Goal: Transaction & Acquisition: Obtain resource

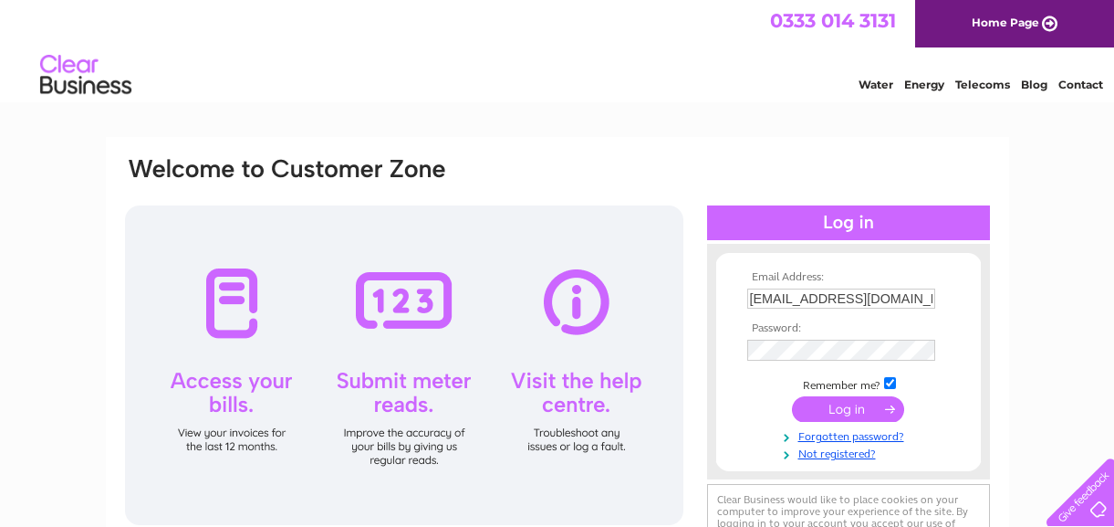
click at [841, 416] on input "submit" at bounding box center [848, 409] width 112 height 26
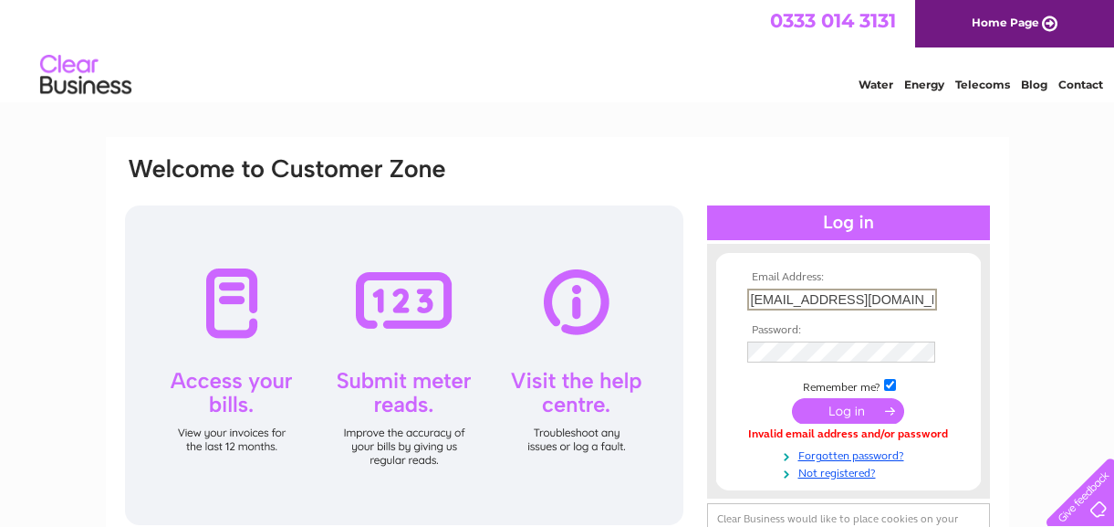
drag, startPoint x: 905, startPoint y: 302, endPoint x: 733, endPoint y: 298, distance: 172.5
click at [747, 298] on input "[EMAIL_ADDRESS][DOMAIN_NAME]" at bounding box center [842, 299] width 190 height 22
click at [752, 300] on input "bridgen@gmil.com" at bounding box center [842, 299] width 190 height 22
paste input "a"
click at [835, 300] on input "abridgen@gmil.com" at bounding box center [842, 299] width 190 height 22
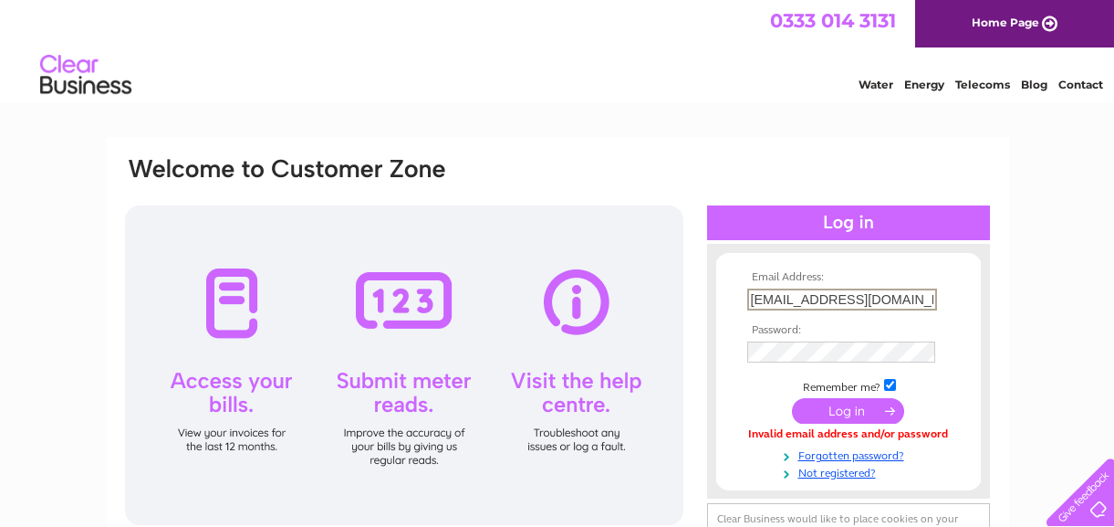
paste input "a"
drag, startPoint x: 901, startPoint y: 303, endPoint x: 886, endPoint y: 304, distance: 14.6
click at [900, 303] on input "abridgen@gmail.com" at bounding box center [842, 299] width 190 height 22
click at [802, 301] on input "abridgen@gmail.com" at bounding box center [842, 299] width 190 height 22
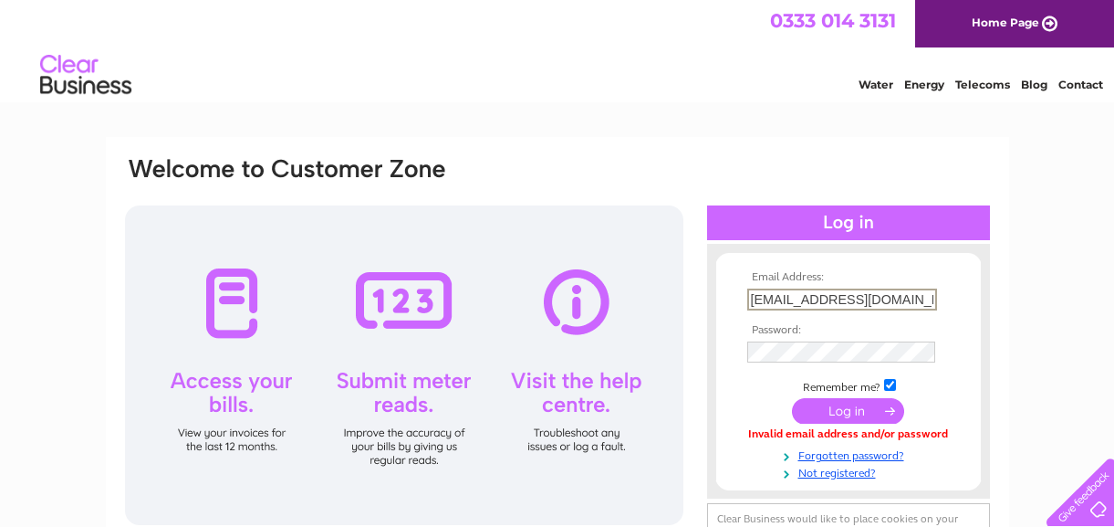
paste input "1"
type input "abridgen1@gmail.com"
click at [980, 416] on form "Email Address: abridgen1@gmail.com Password:" at bounding box center [848, 375] width 265 height 209
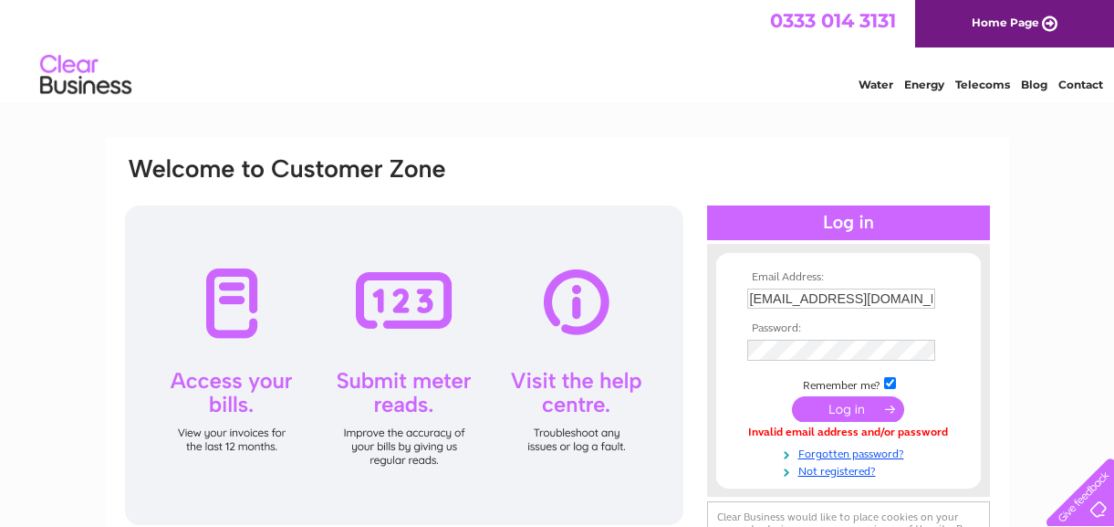
click at [862, 416] on input "submit" at bounding box center [848, 409] width 112 height 26
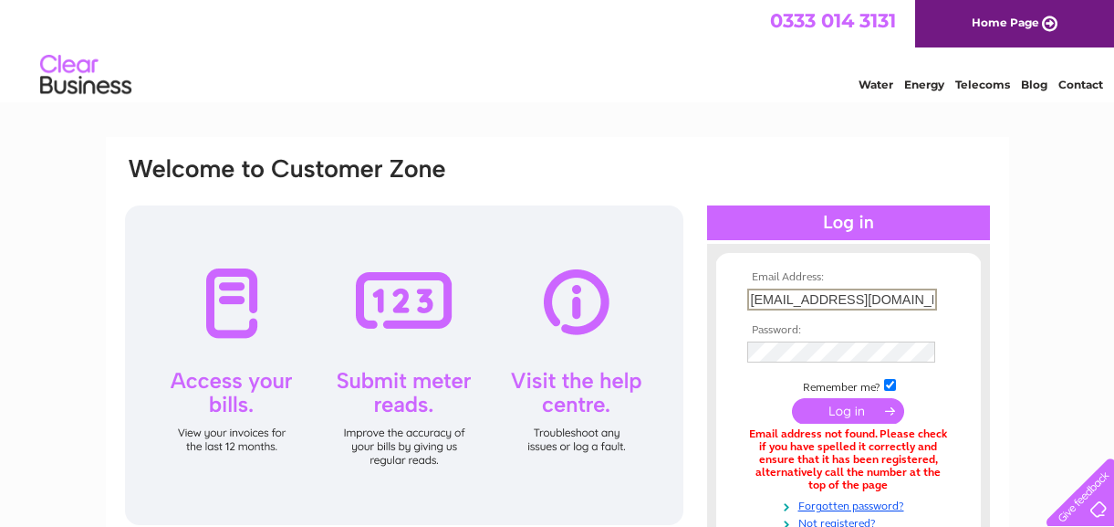
drag, startPoint x: 894, startPoint y: 296, endPoint x: 706, endPoint y: 290, distance: 188.1
click at [747, 290] on input "abridgen1@gmail.com" at bounding box center [842, 299] width 190 height 22
type input "[EMAIL_ADDRESS][DOMAIN_NAME]"
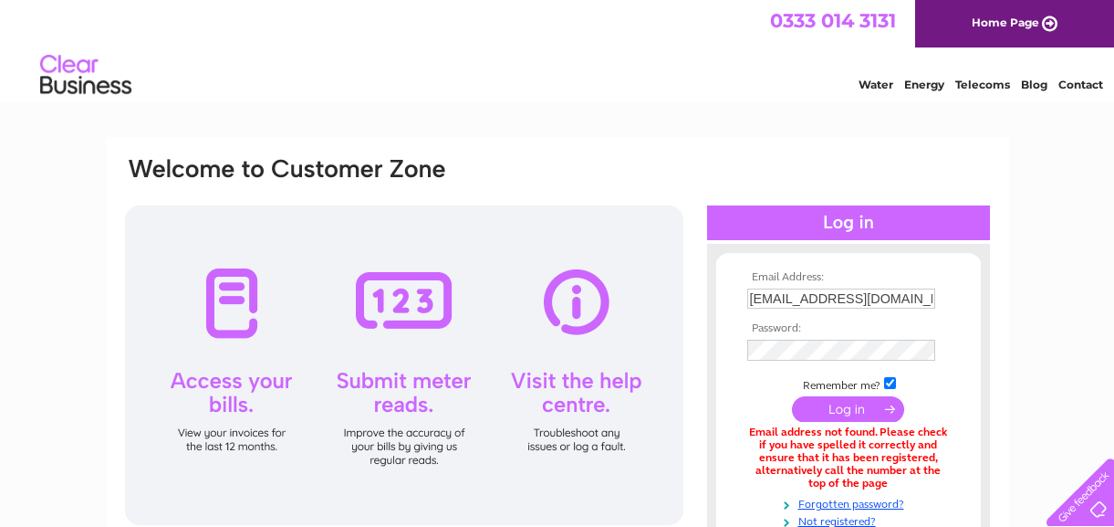
click at [873, 413] on input "submit" at bounding box center [848, 409] width 112 height 26
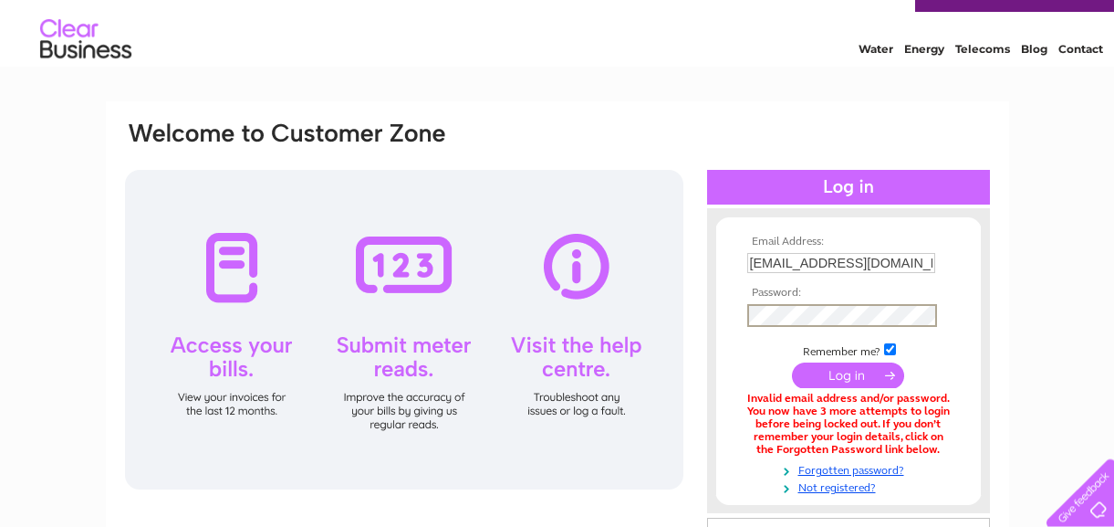
scroll to position [83, 0]
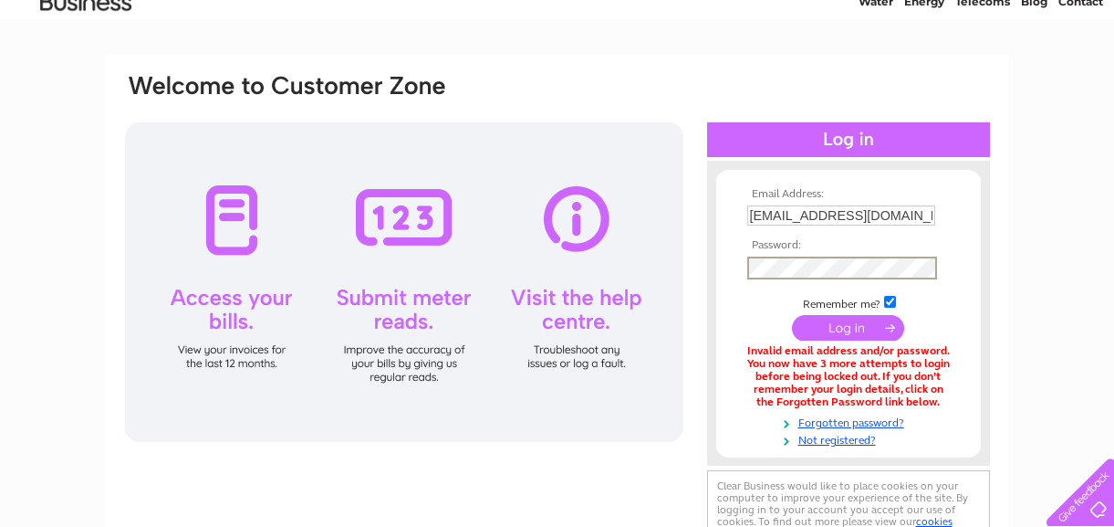
click at [869, 337] on input "submit" at bounding box center [848, 328] width 112 height 26
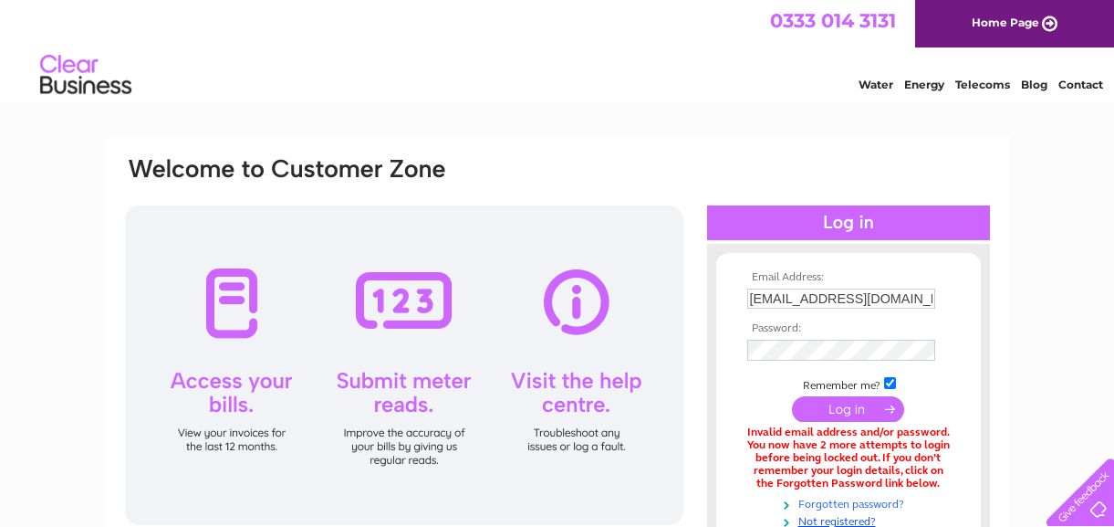
click at [866, 509] on link "Forgotten password?" at bounding box center [850, 502] width 207 height 17
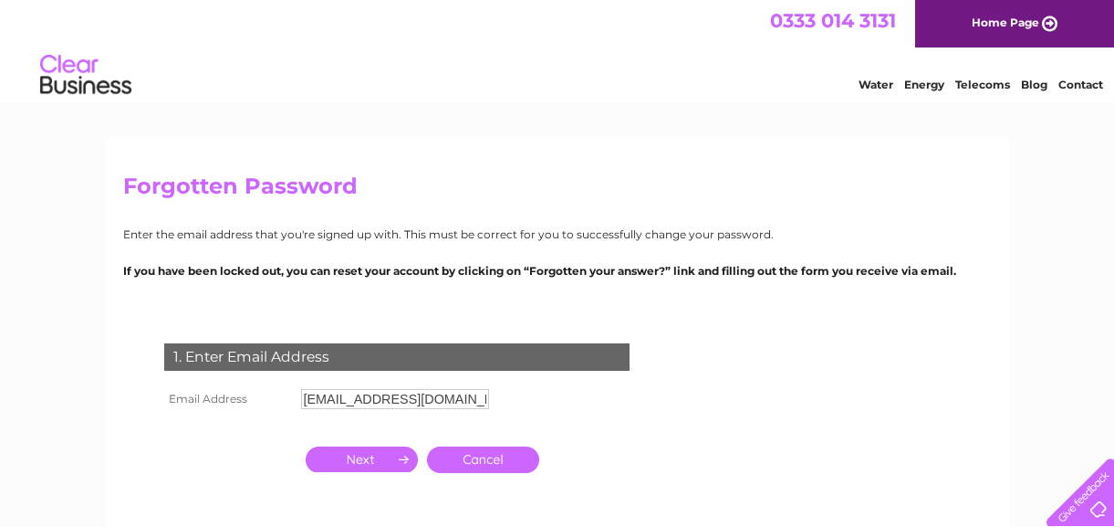
click at [396, 462] on input "button" at bounding box center [362, 459] width 112 height 26
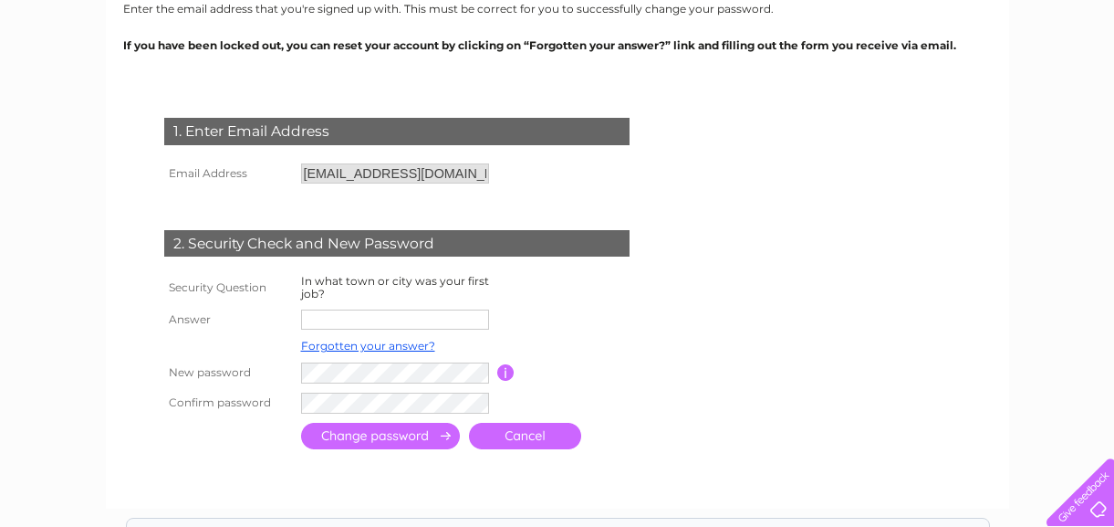
scroll to position [236, 0]
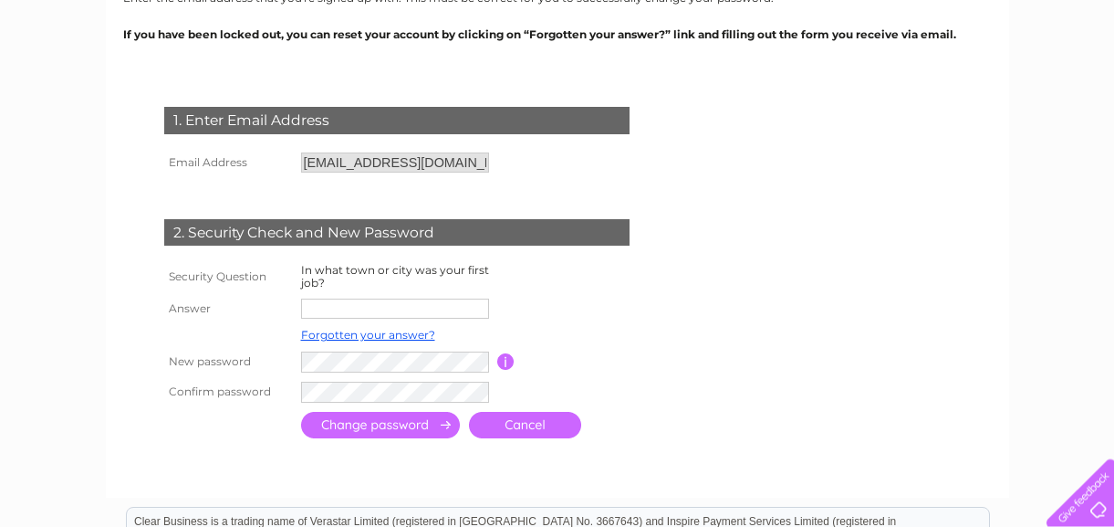
click at [340, 308] on input "text" at bounding box center [395, 308] width 188 height 20
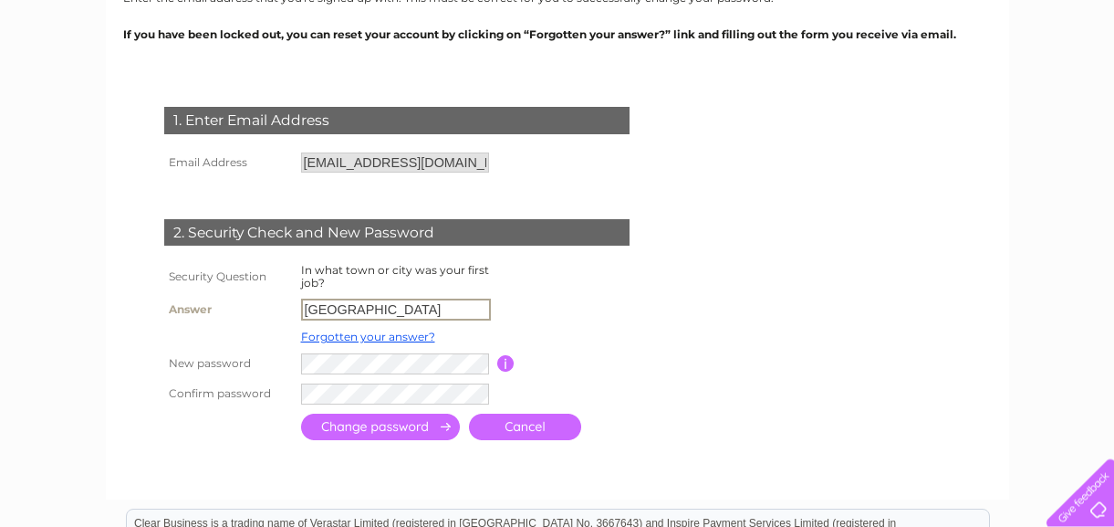
type input "Edinburgh"
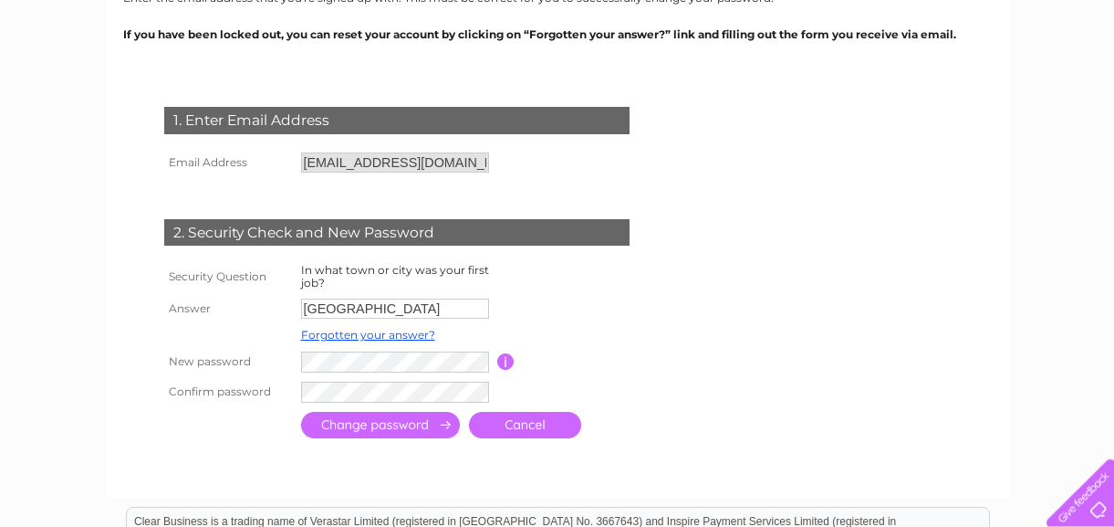
click at [507, 361] on input "button" at bounding box center [505, 361] width 17 height 16
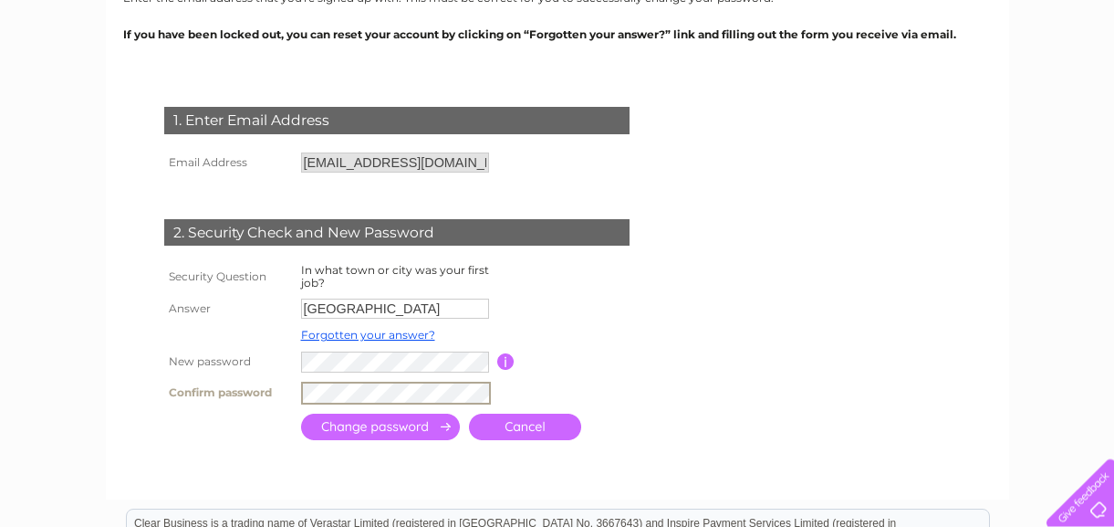
click at [446, 430] on input "submit" at bounding box center [380, 426] width 159 height 26
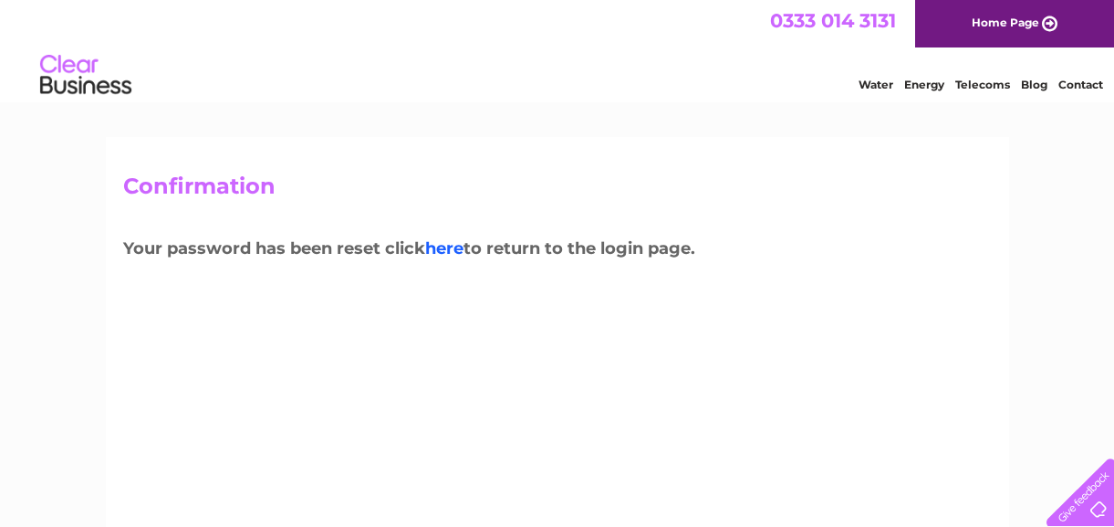
click at [457, 250] on link "here" at bounding box center [444, 248] width 38 height 20
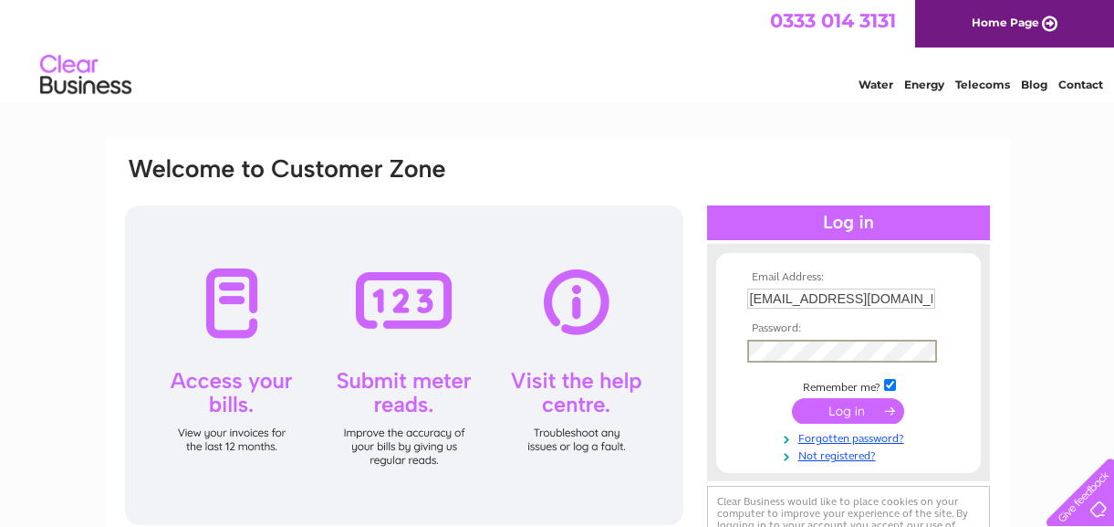
click at [883, 410] on input "submit" at bounding box center [848, 411] width 112 height 26
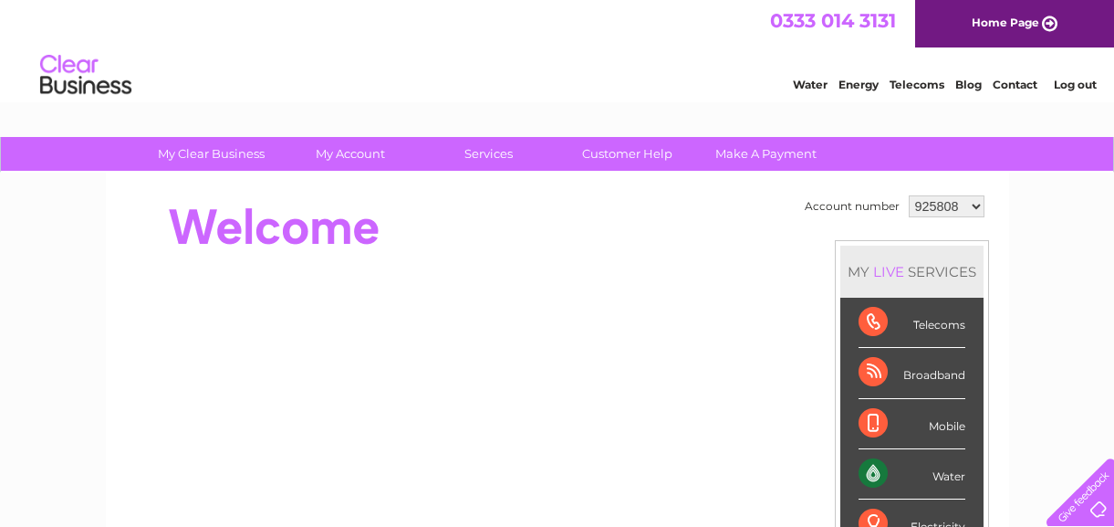
select select "968443"
click option "968443" at bounding box center [0, 0] width 0 height 0
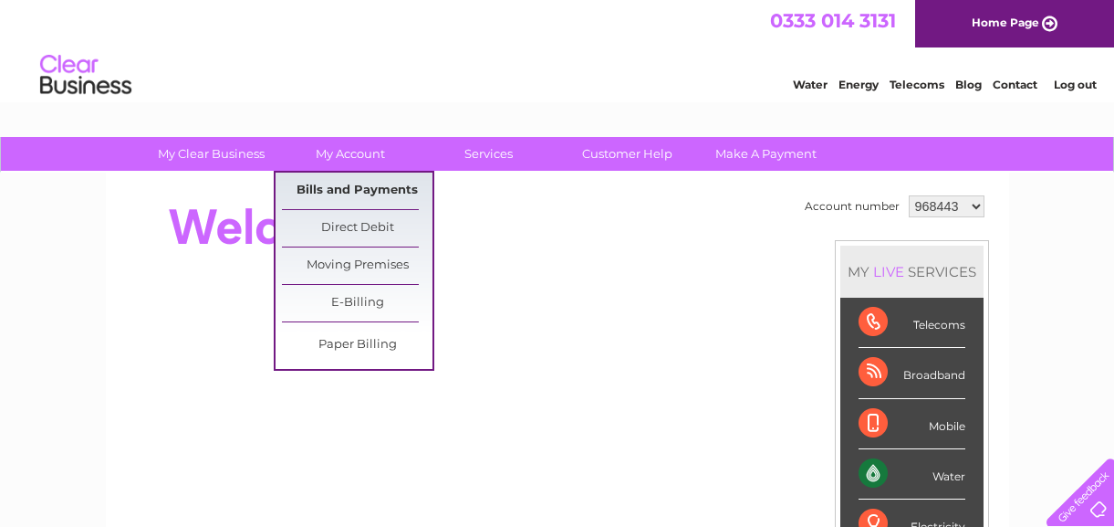
click at [349, 195] on link "Bills and Payments" at bounding box center [357, 190] width 151 height 37
click at [363, 198] on link "Bills and Payments" at bounding box center [357, 190] width 151 height 37
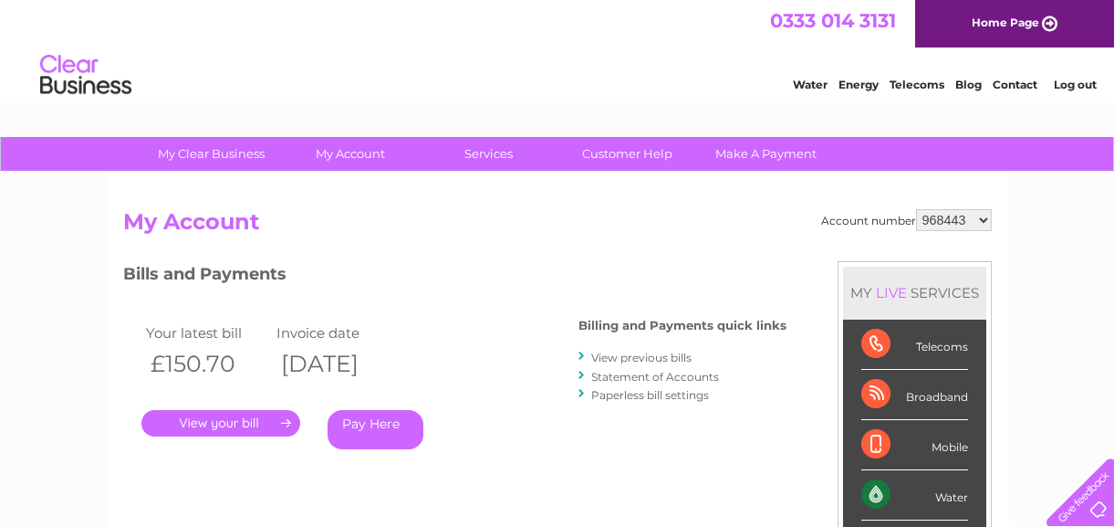
click at [266, 430] on link "." at bounding box center [220, 423] width 159 height 26
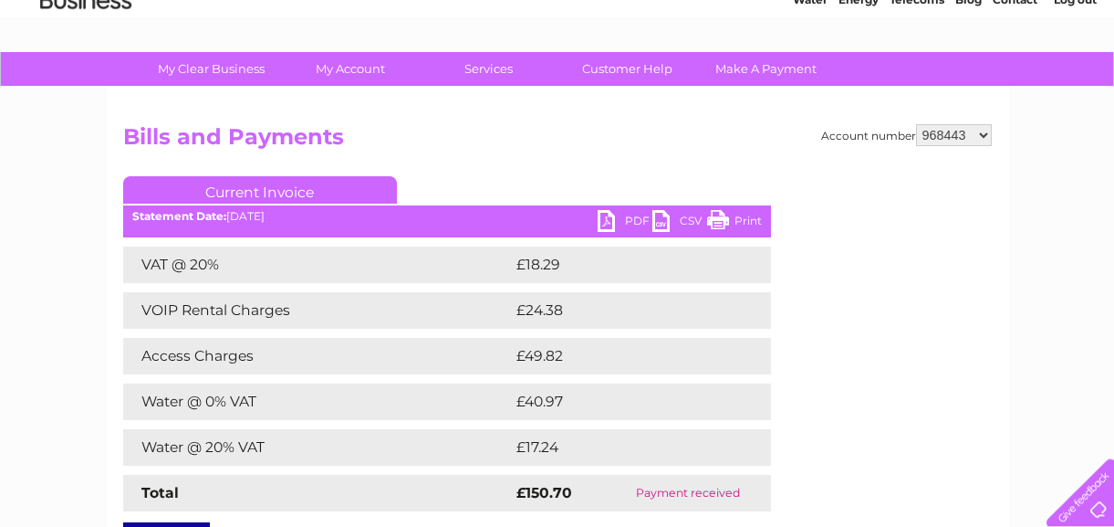
scroll to position [98, 0]
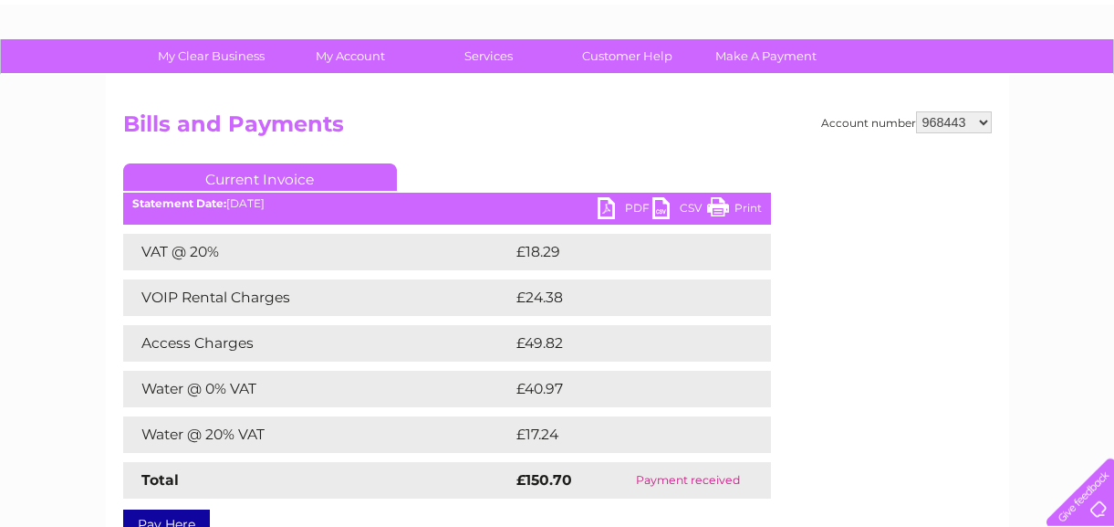
click at [916, 111] on select "925808 968443 1131027" at bounding box center [954, 122] width 76 height 22
select select "1131027"
click option "1131027" at bounding box center [0, 0] width 0 height 0
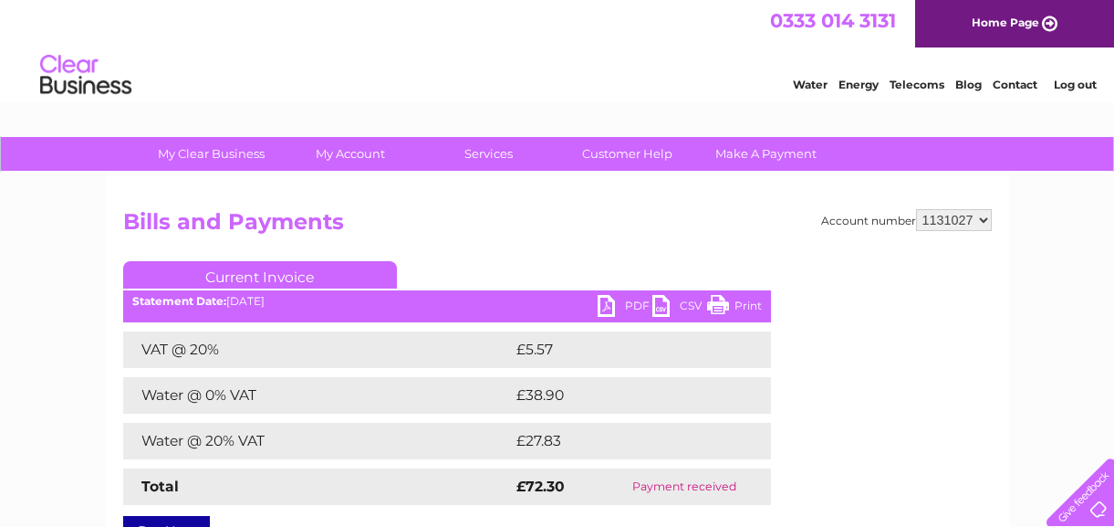
click at [916, 209] on select "925808 968443 1131027" at bounding box center [954, 220] width 76 height 22
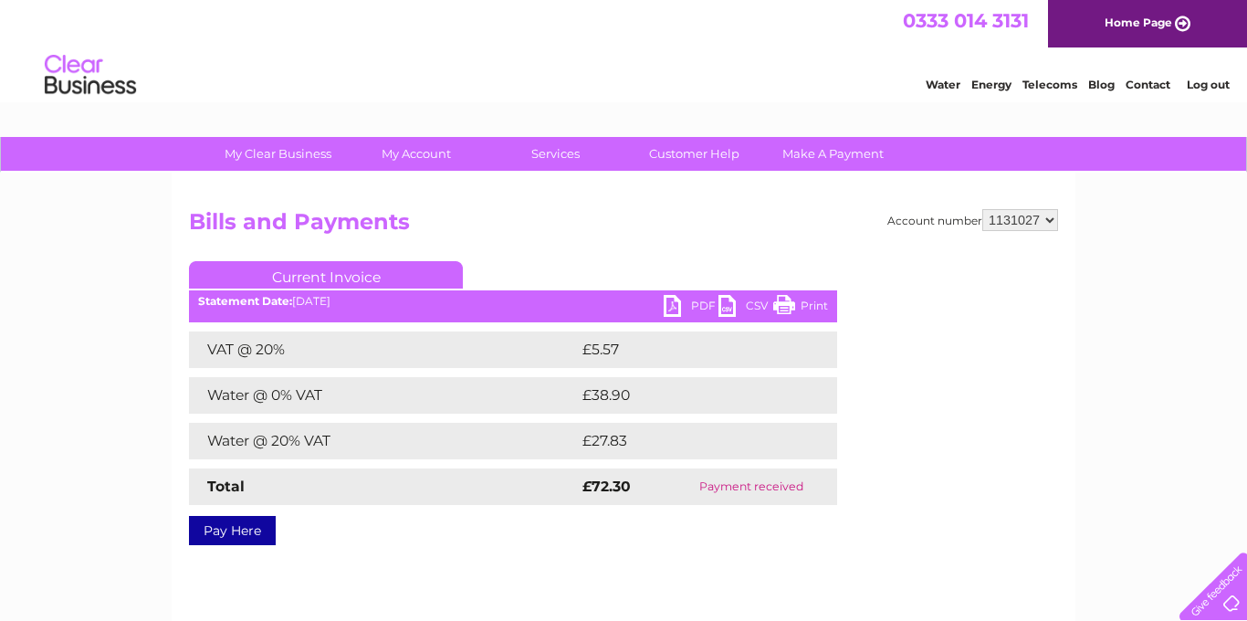
click at [674, 301] on link "PDF" at bounding box center [691, 308] width 55 height 26
click at [982, 209] on select "925808 968443 1131027" at bounding box center [1020, 220] width 76 height 22
select select "968443"
click option "968443" at bounding box center [0, 0] width 0 height 0
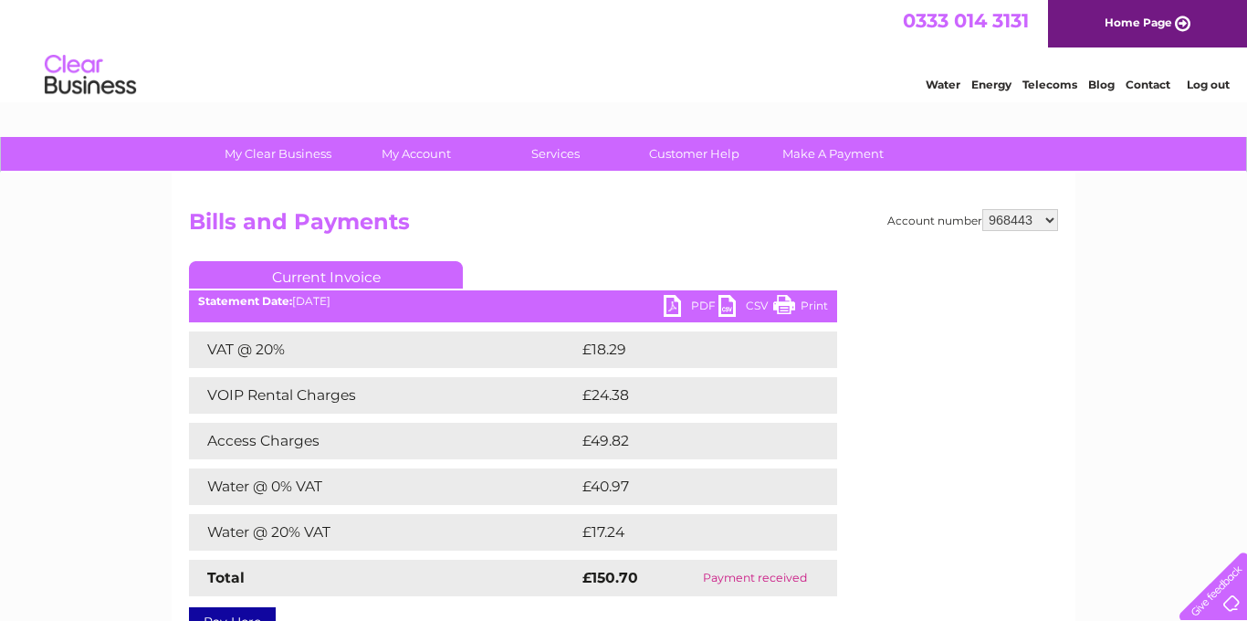
click at [677, 306] on link "PDF" at bounding box center [691, 308] width 55 height 26
click at [1210, 89] on link "Log out" at bounding box center [1207, 85] width 43 height 14
